Goal: Register for event/course

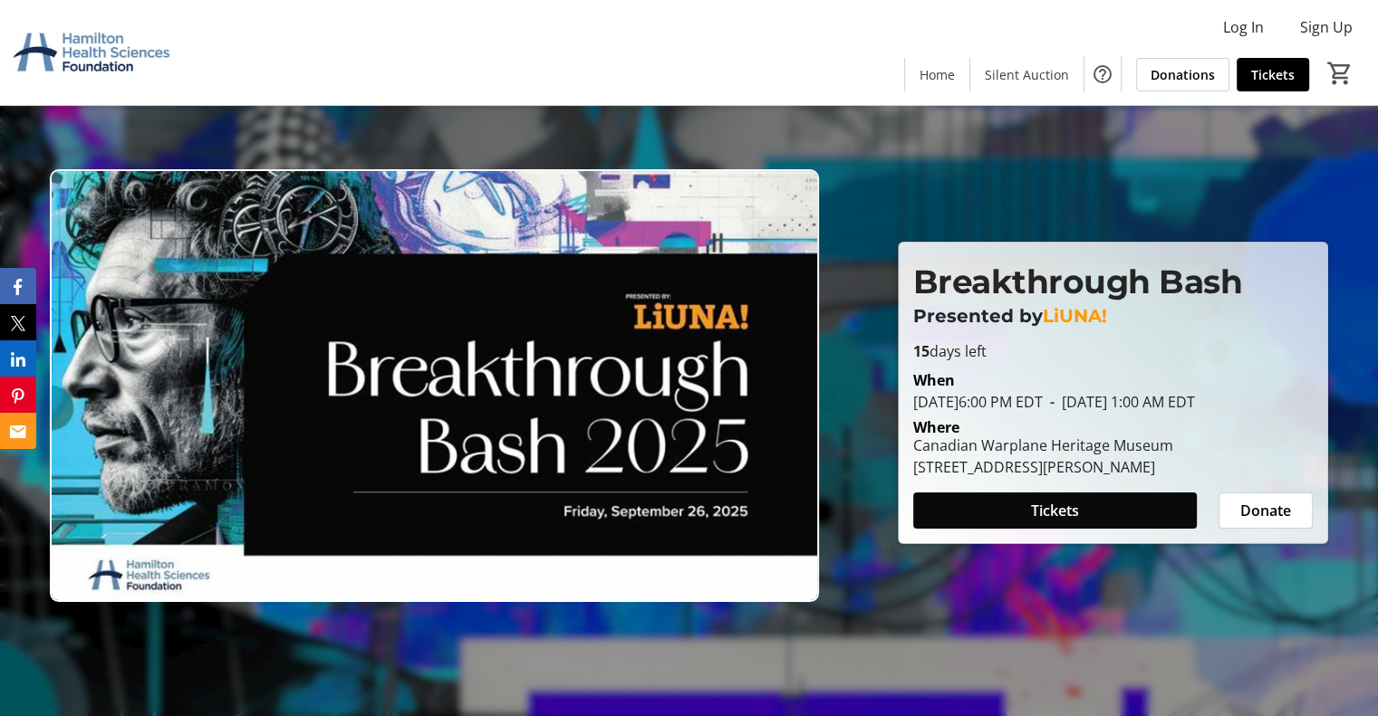
click at [1003, 516] on span at bounding box center [1054, 510] width 283 height 43
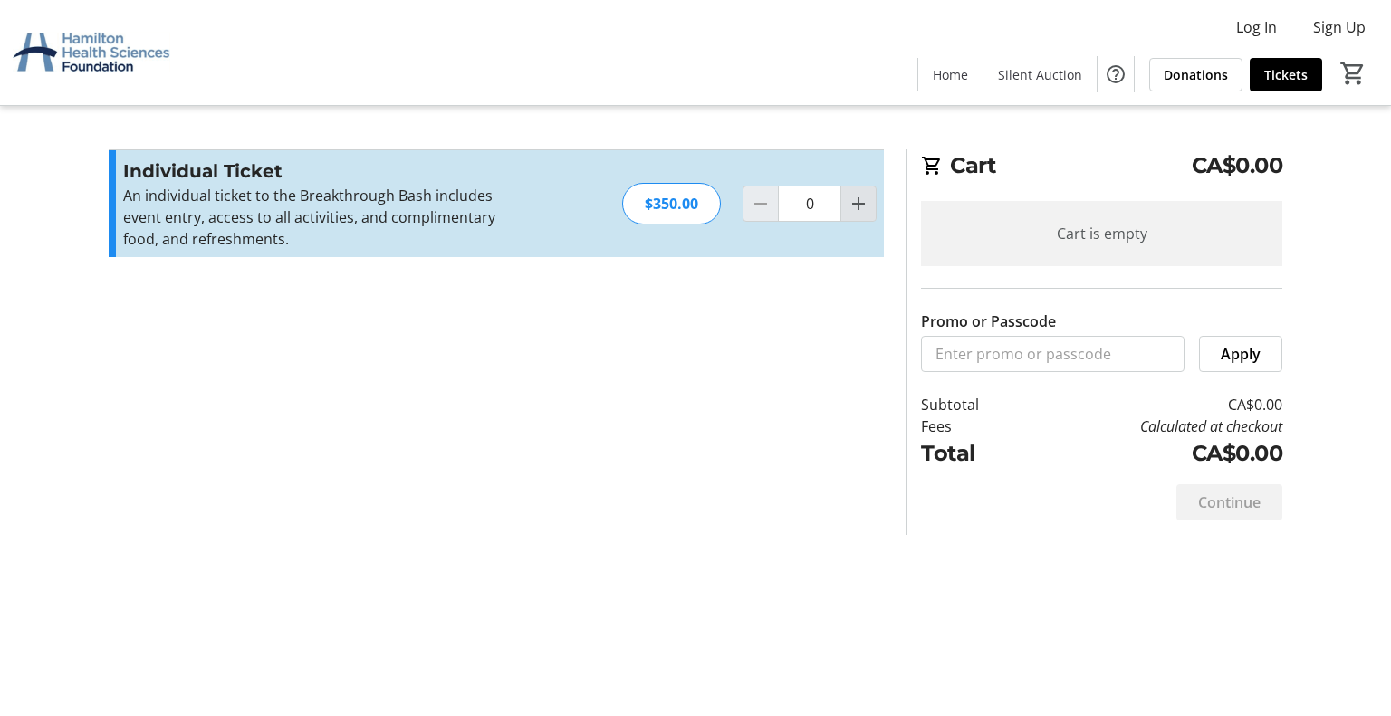
click at [866, 198] on mat-icon "Increment by one" at bounding box center [859, 204] width 22 height 22
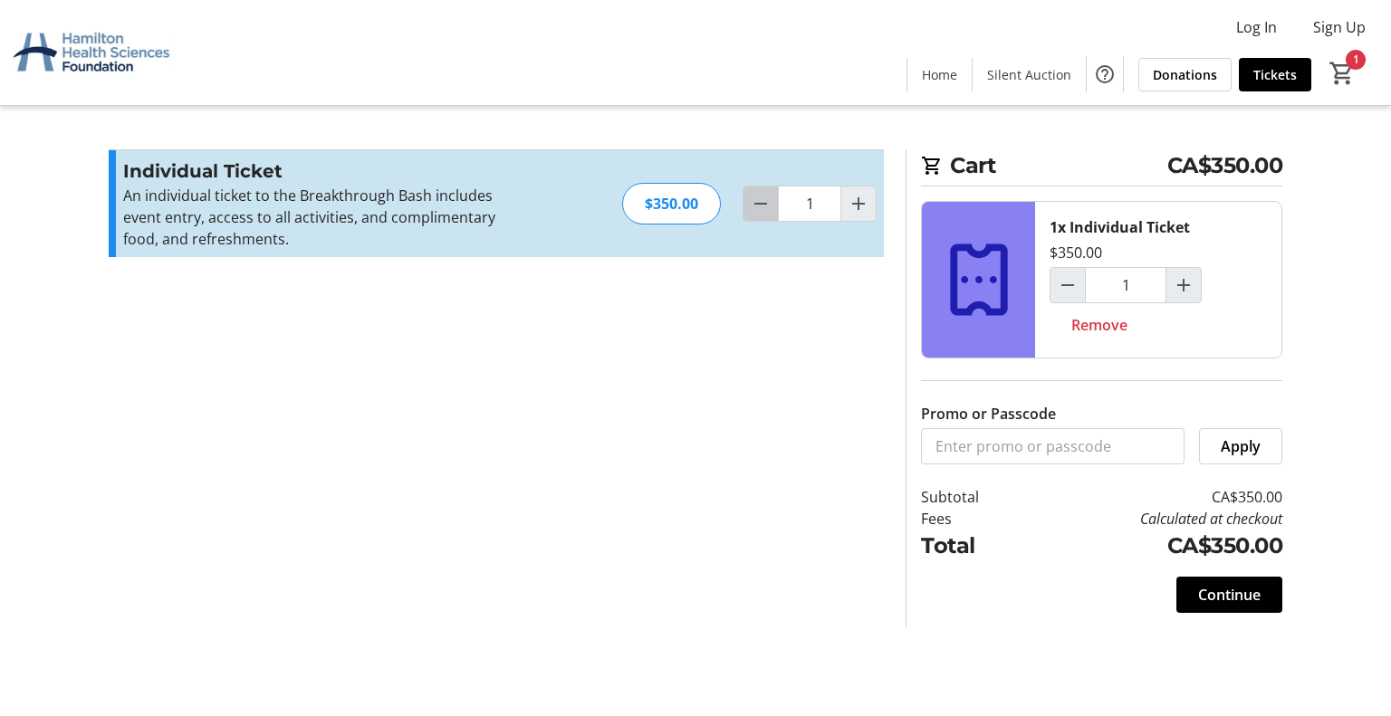
click at [757, 205] on mat-icon "Decrement by one" at bounding box center [761, 204] width 22 height 22
type input "0"
